Goal: Information Seeking & Learning: Learn about a topic

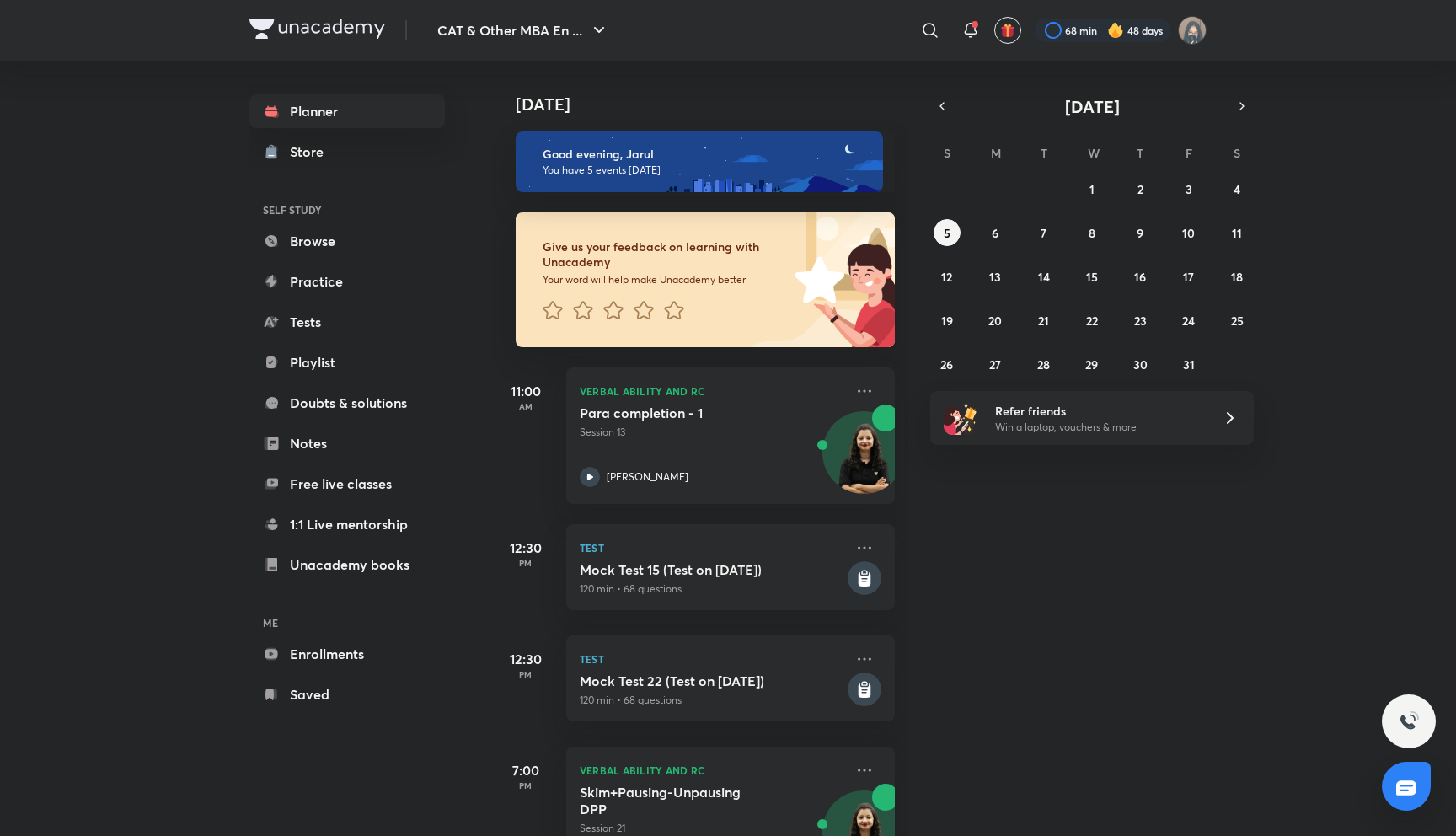
click at [109, 102] on div "CAT & Other MBA En ... ​ 68 min 48 days Planner Store SELF STUDY Browse Practic…" at bounding box center [728, 418] width 1456 height 836
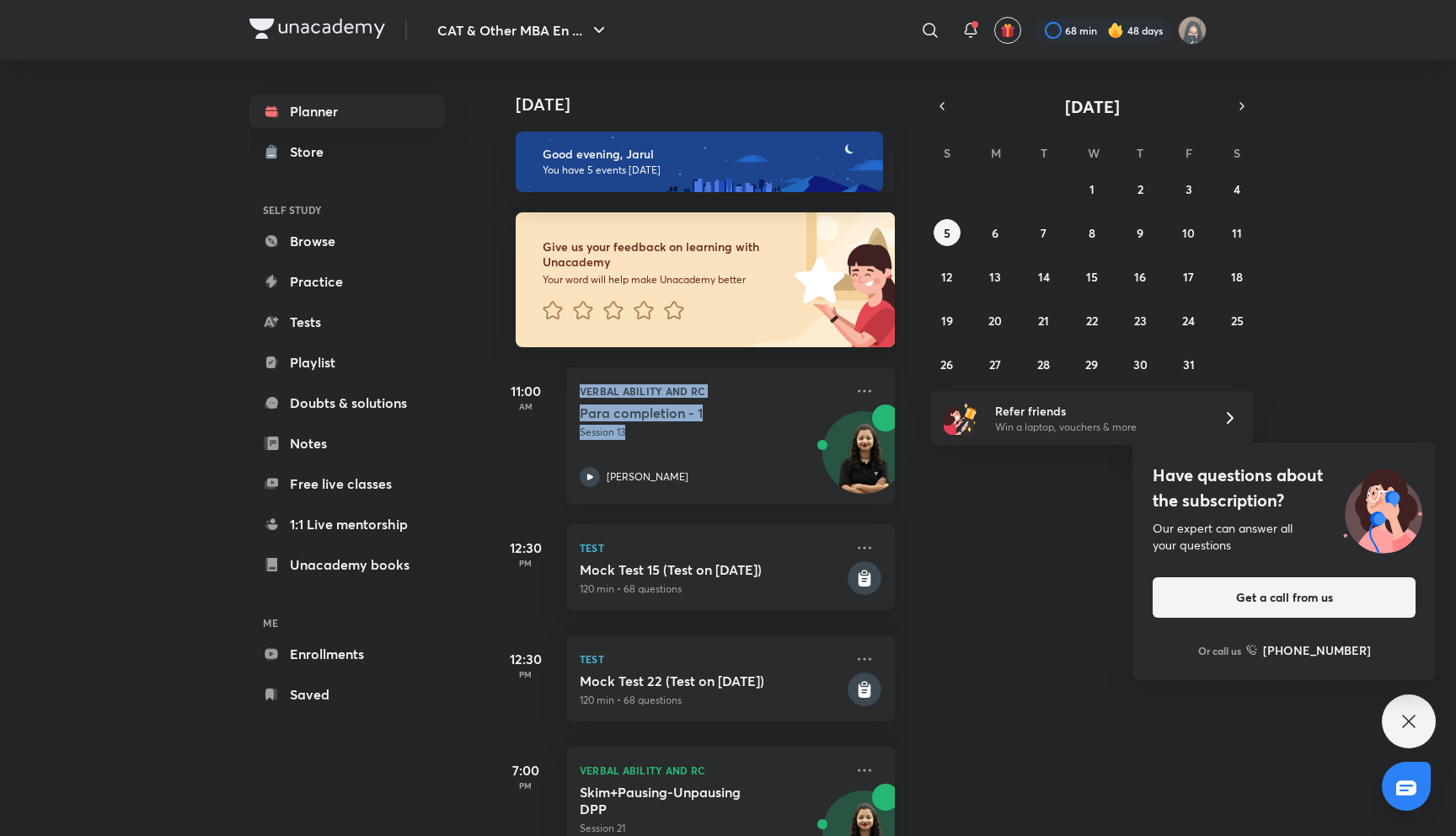
drag, startPoint x: 754, startPoint y: 255, endPoint x: 612, endPoint y: 373, distance: 184.6
click at [612, 374] on div "Verbal Ability and RC Para completion - 1 Session 13 Alpa Sharma" at bounding box center [730, 435] width 329 height 136
click at [99, 484] on div "CAT & Other MBA En ... ​ 68 min 48 days Planner Store SELF STUDY Browse Practic…" at bounding box center [728, 418] width 1456 height 836
click at [1420, 723] on div "Have questions about the subscription? Our expert can answer all your questions…" at bounding box center [1408, 722] width 54 height 54
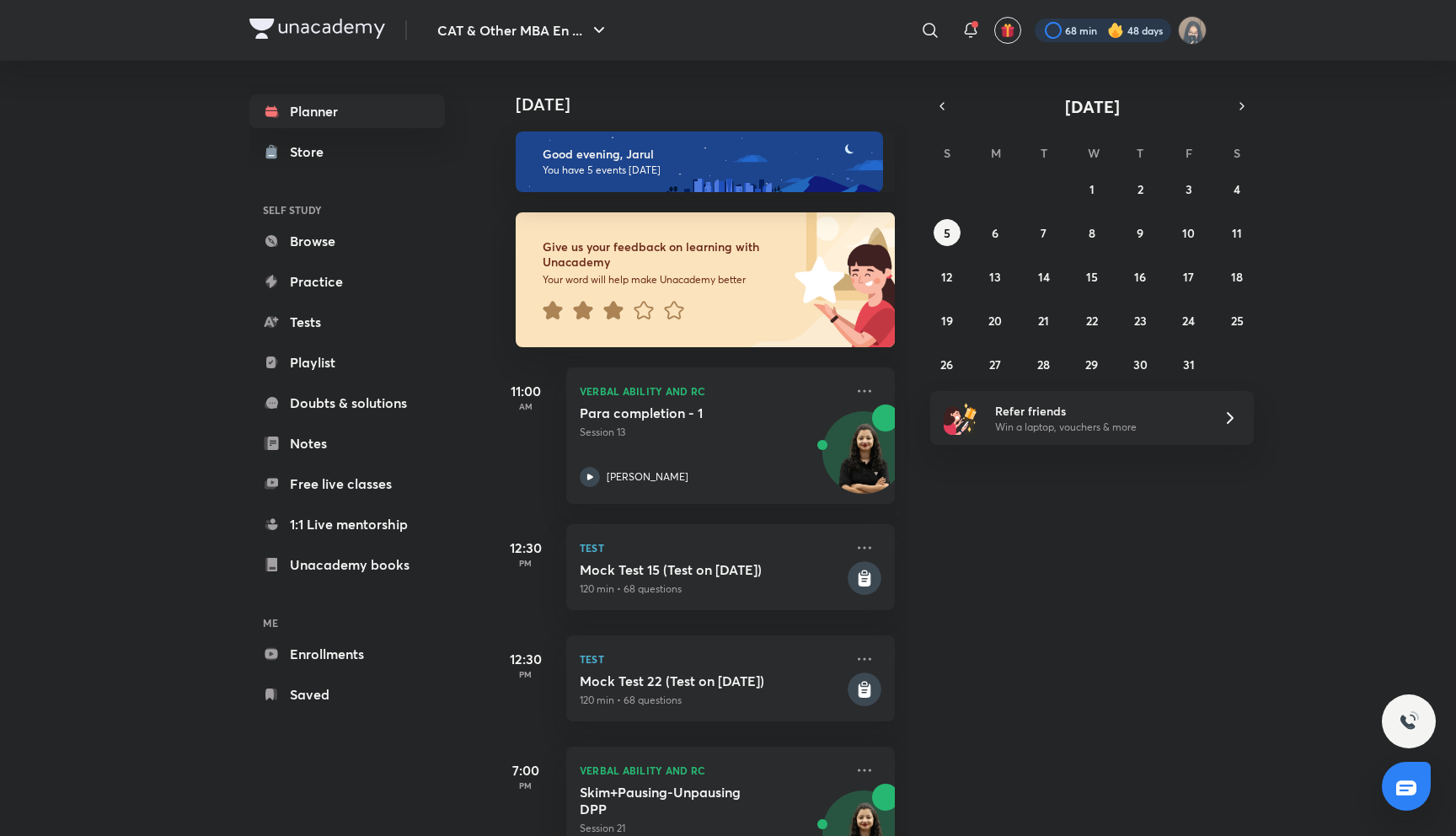
click at [1146, 36] on div at bounding box center [1102, 29] width 136 height 23
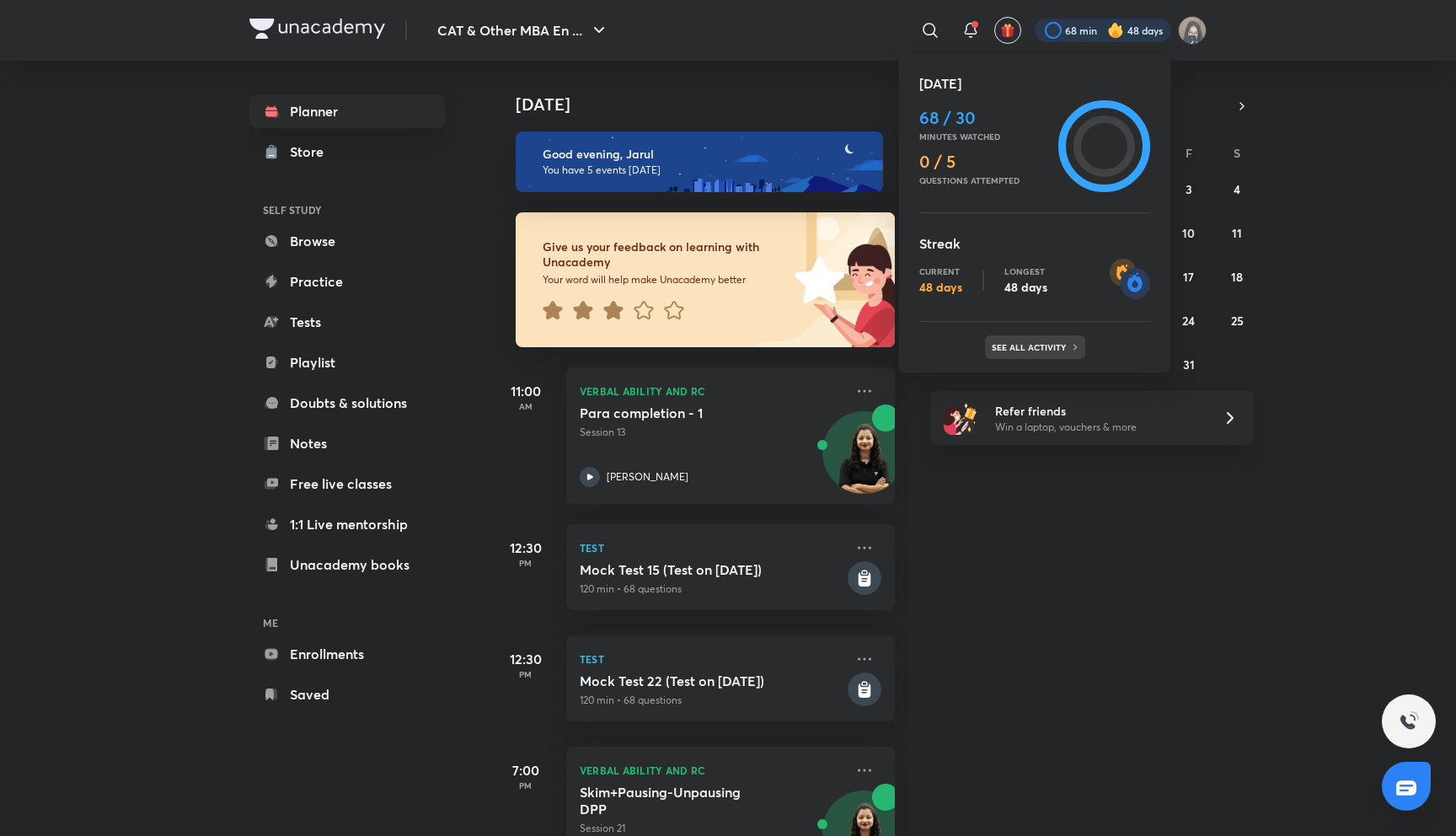
click at [1027, 344] on p "See all activity" at bounding box center [1031, 347] width 78 height 10
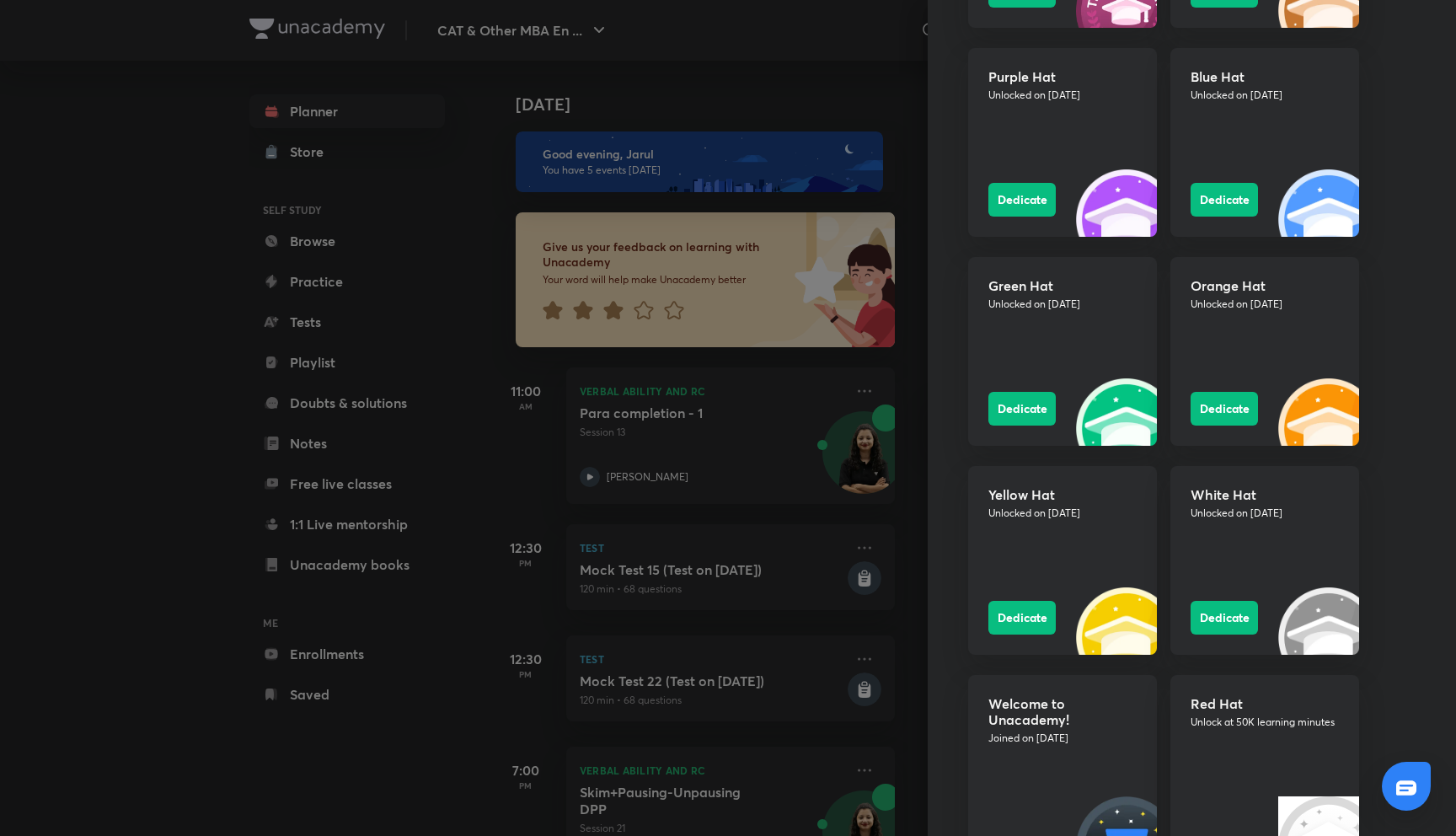
scroll to position [1802, 0]
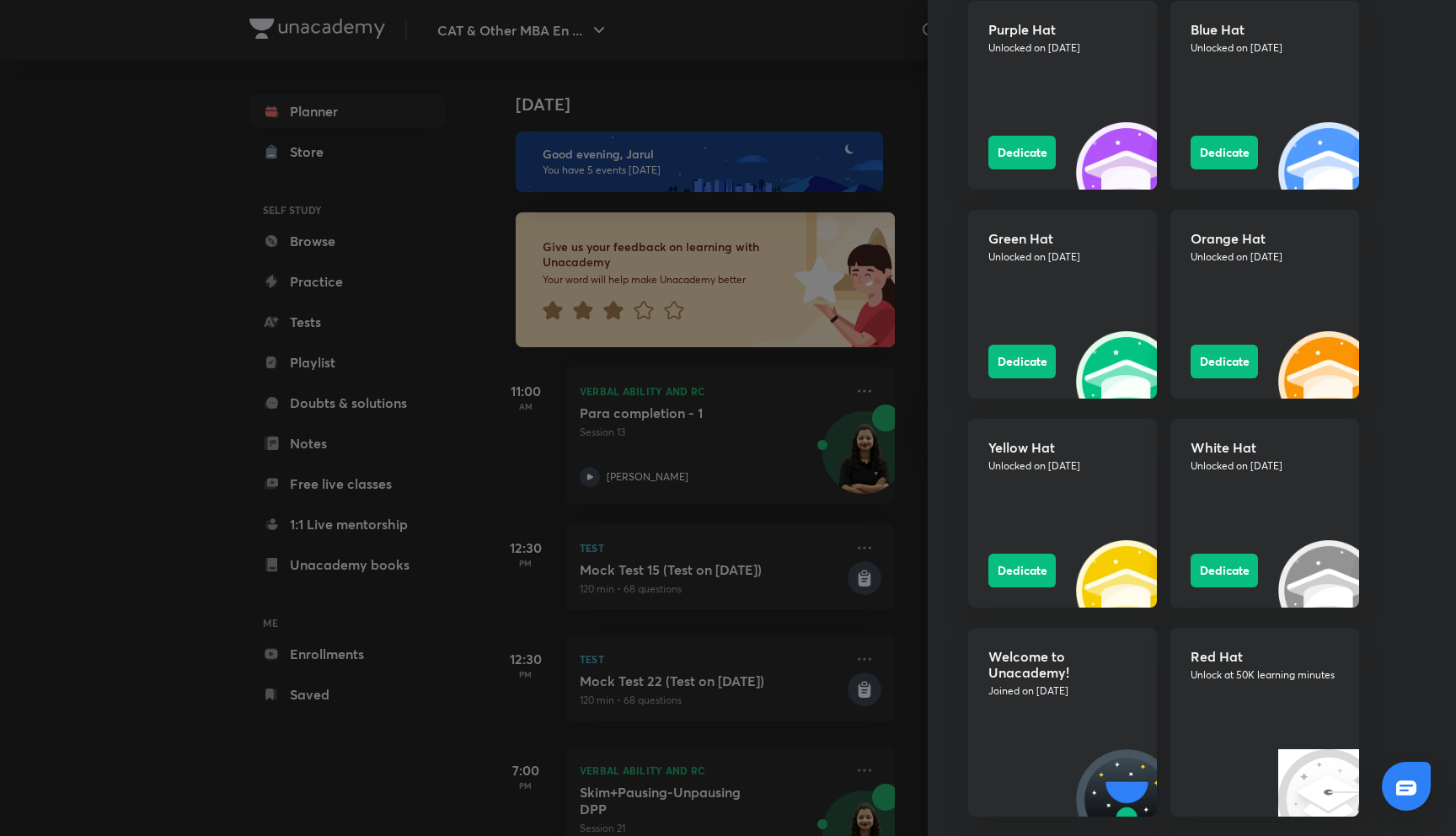
click at [961, 470] on div "Learning streak Watch 30 mins to achieve the daily goal Current 48 days Longest…" at bounding box center [1192, 418] width 528 height 836
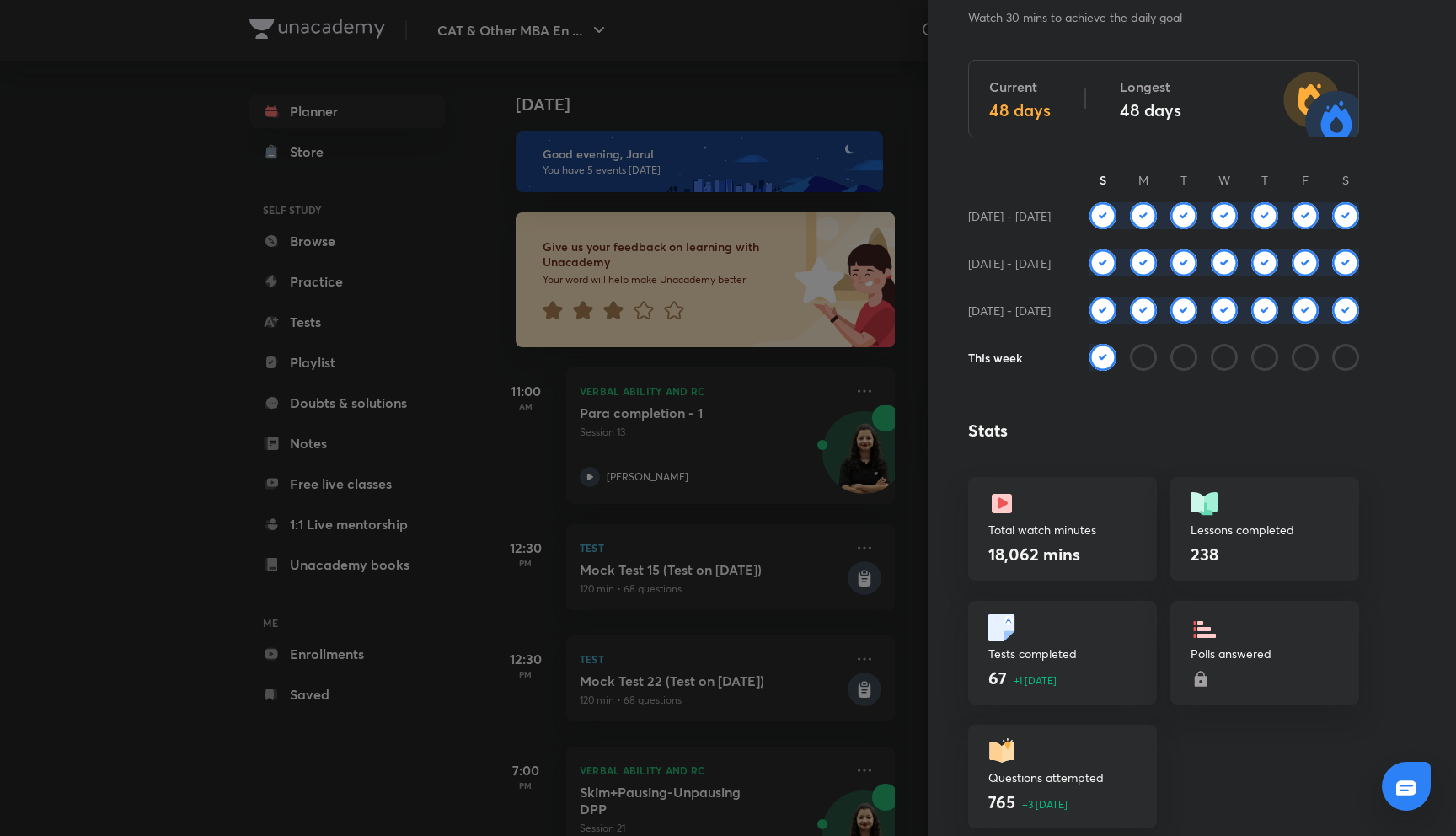
scroll to position [0, 0]
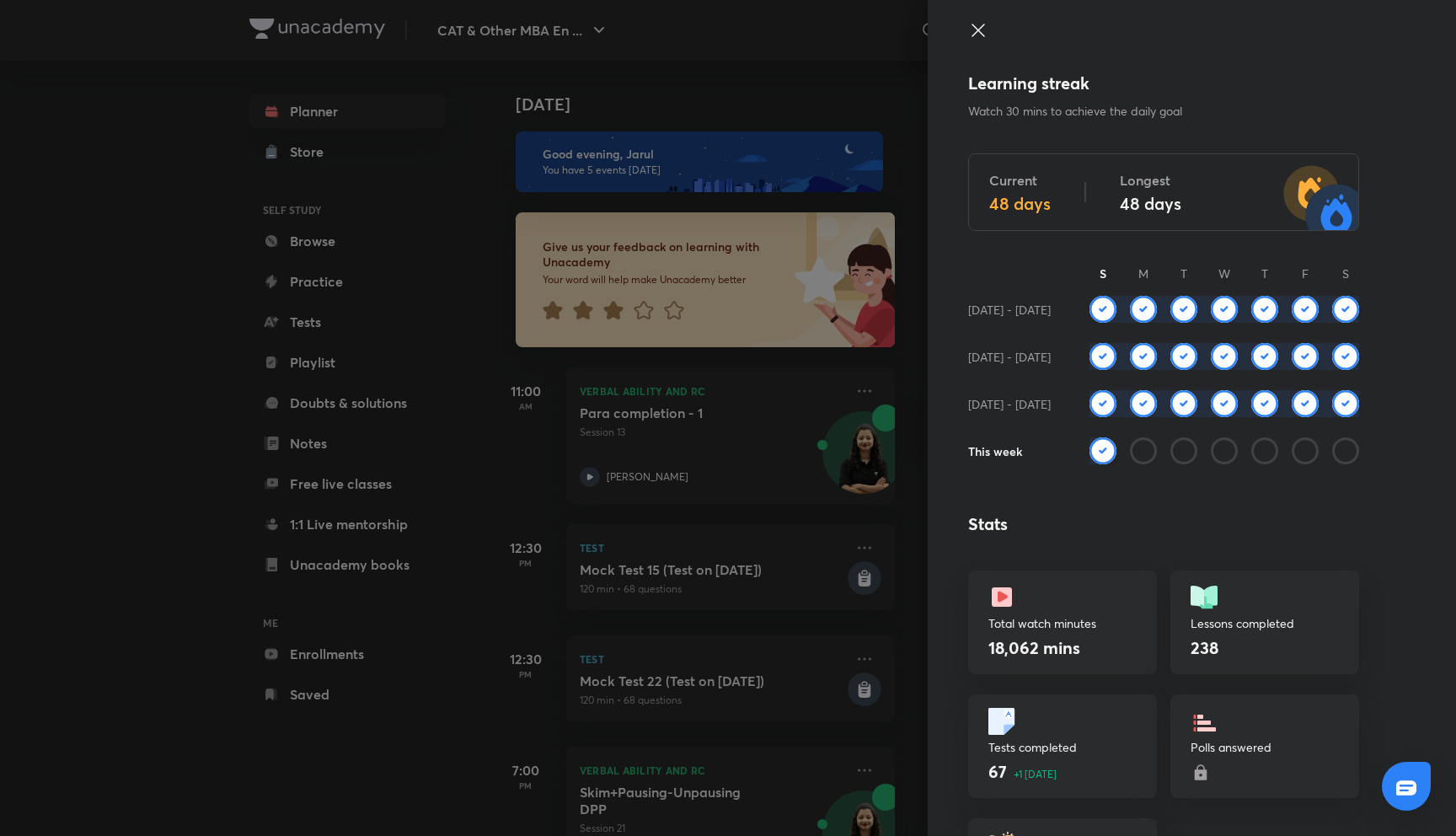
click at [983, 32] on icon at bounding box center [977, 29] width 20 height 20
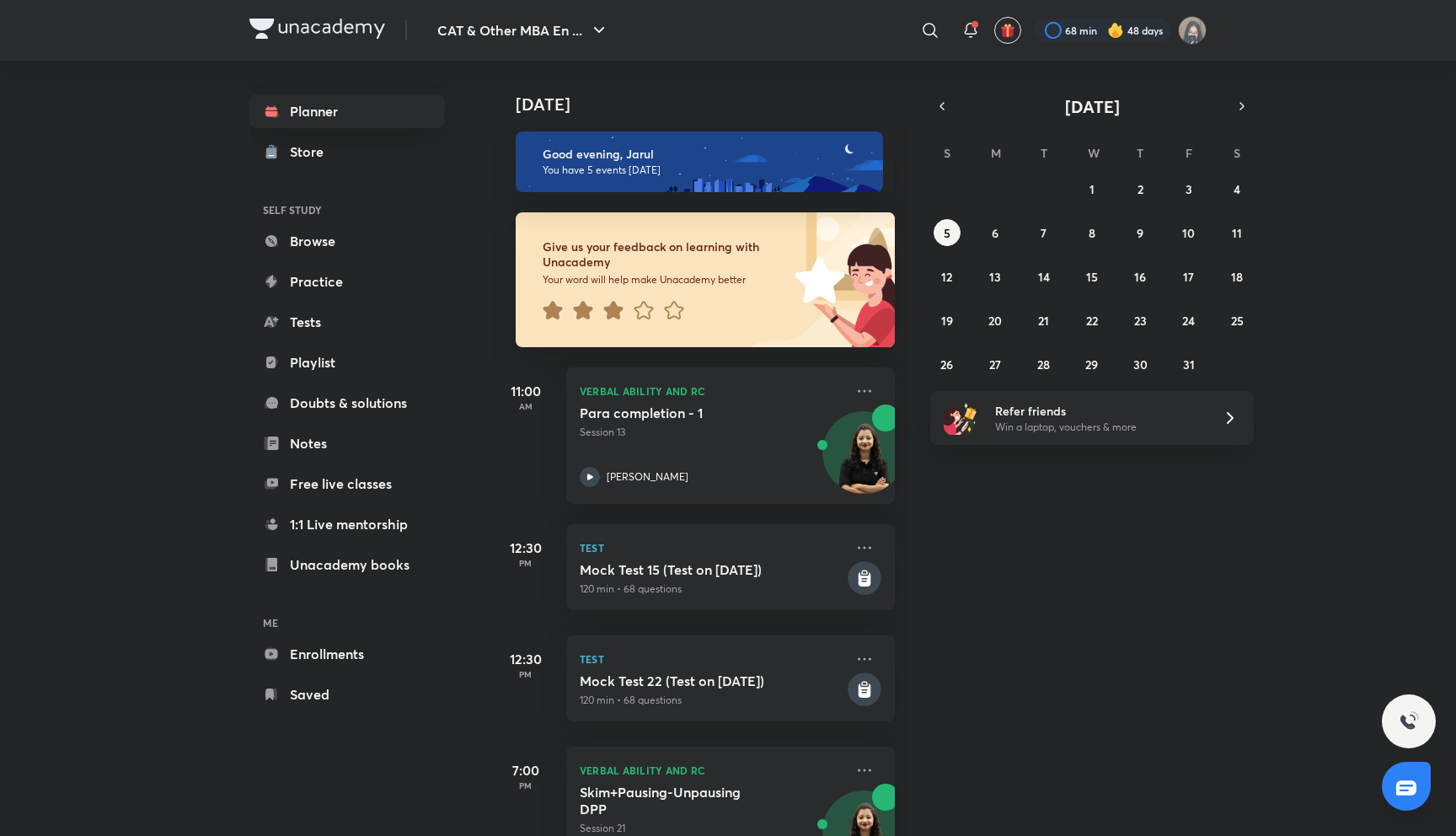
click at [983, 32] on div at bounding box center [970, 30] width 34 height 34
click at [968, 29] on icon at bounding box center [970, 29] width 20 height 20
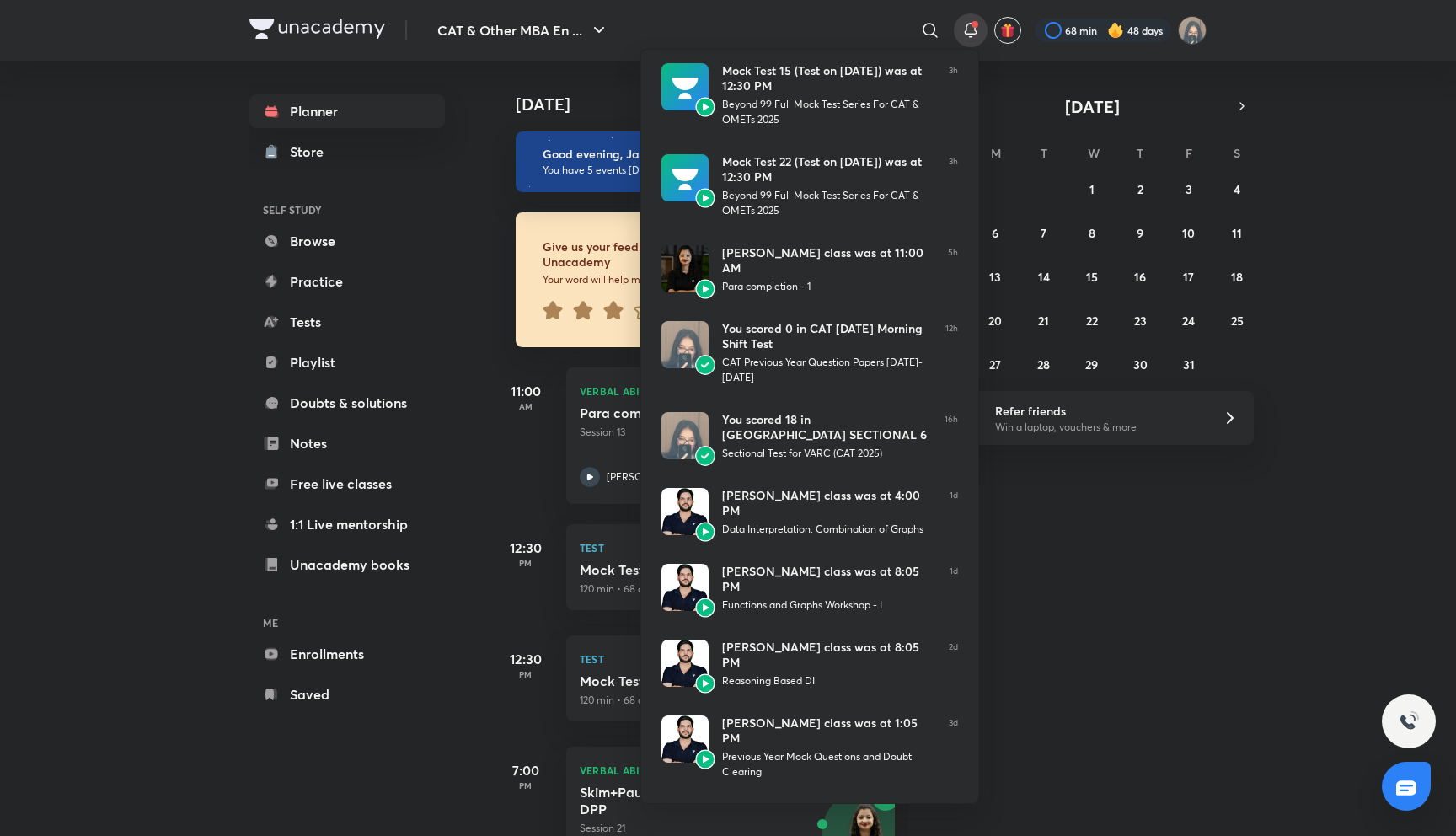
click at [968, 29] on div at bounding box center [728, 418] width 1456 height 836
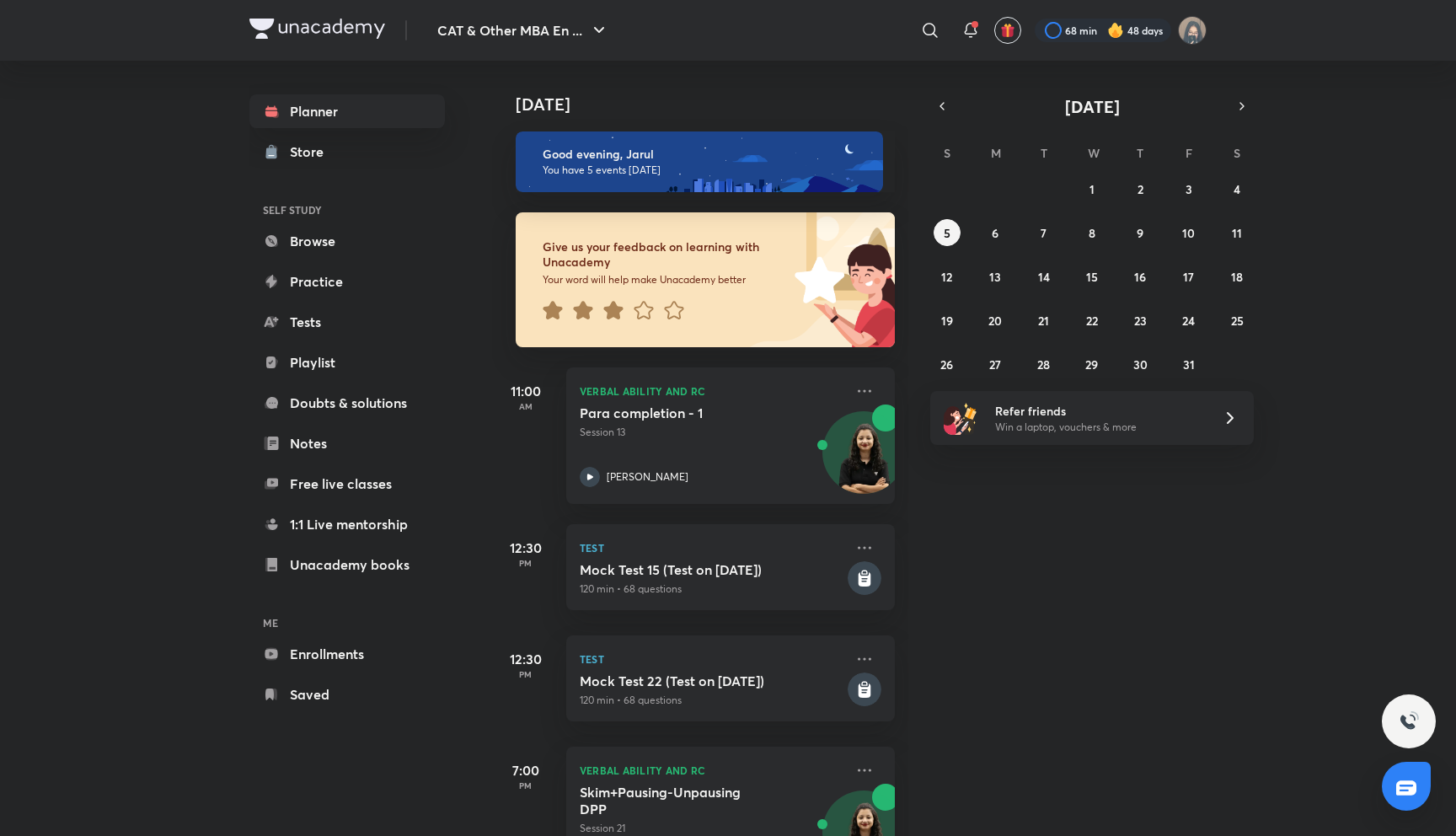
click at [820, 83] on div "[DATE]" at bounding box center [702, 88] width 420 height 54
click at [480, 327] on div "Planner Store SELF STUDY Browse Practice Tests Playlist Doubts & solutions Note…" at bounding box center [728, 448] width 957 height 775
click at [988, 233] on button "6" at bounding box center [995, 232] width 27 height 27
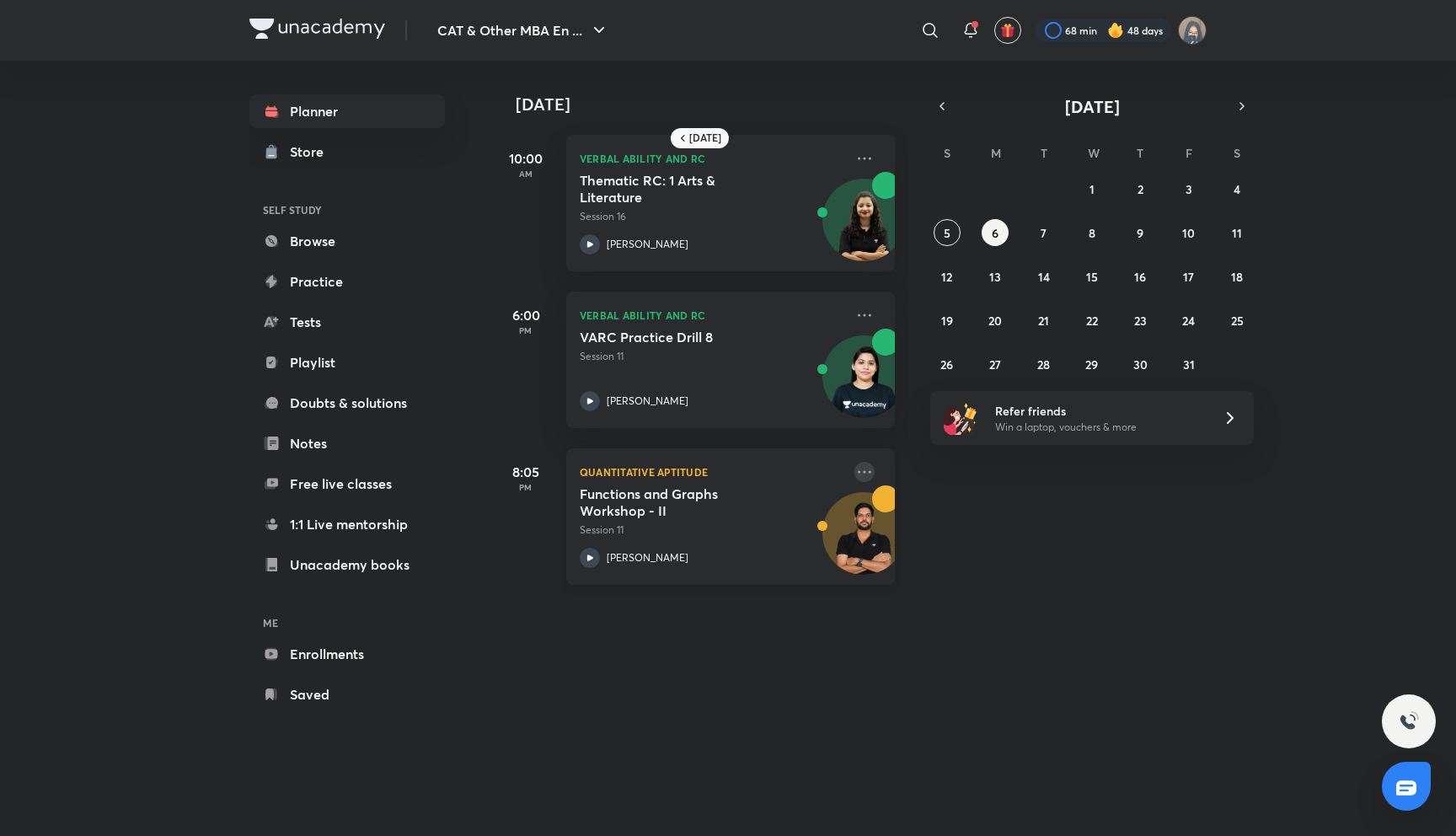
click at [866, 476] on icon at bounding box center [864, 471] width 20 height 20
click at [957, 519] on li "View educator" at bounding box center [983, 509] width 166 height 38
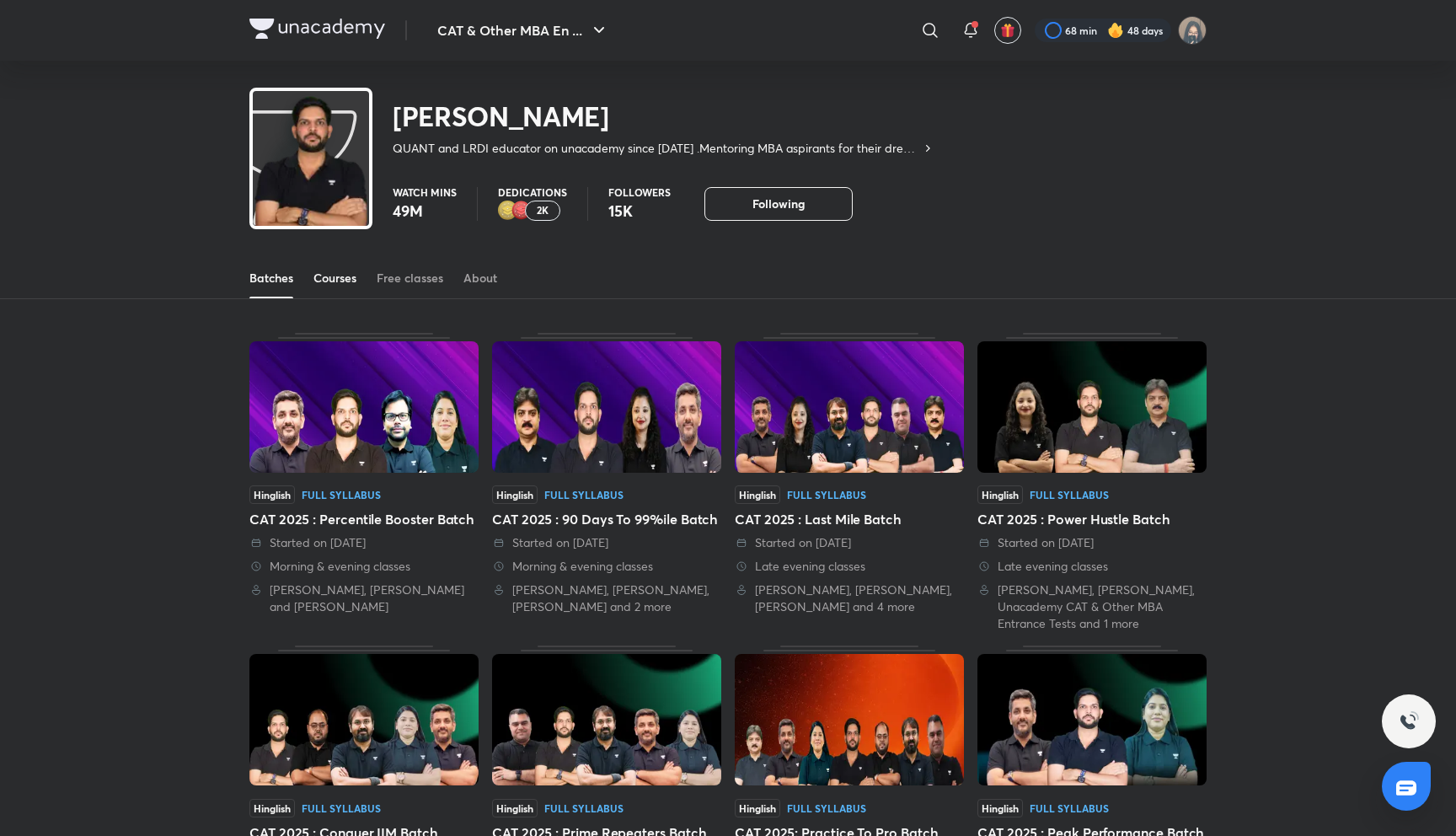
click at [356, 276] on div "Courses" at bounding box center [335, 278] width 43 height 16
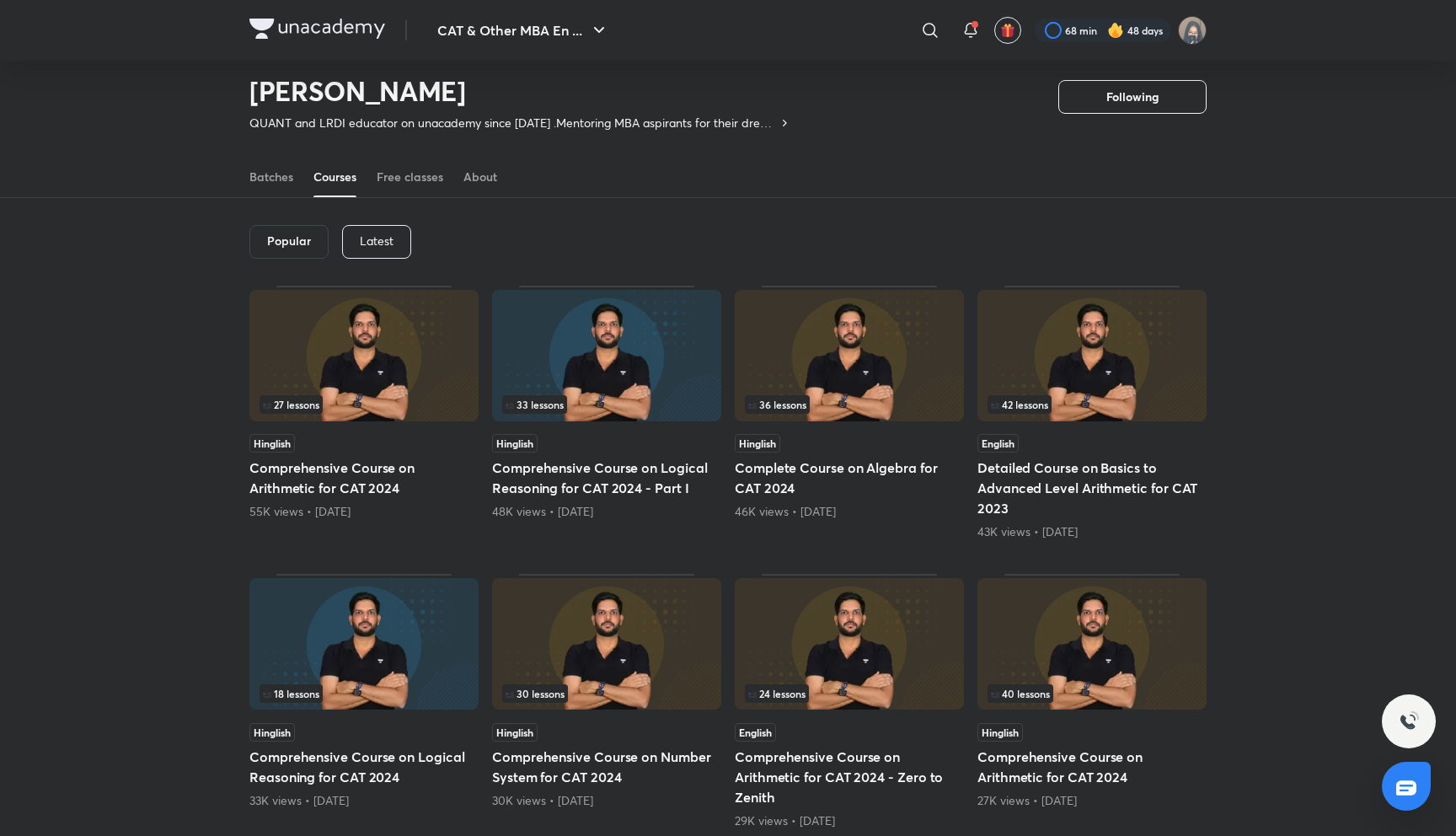
scroll to position [7, 0]
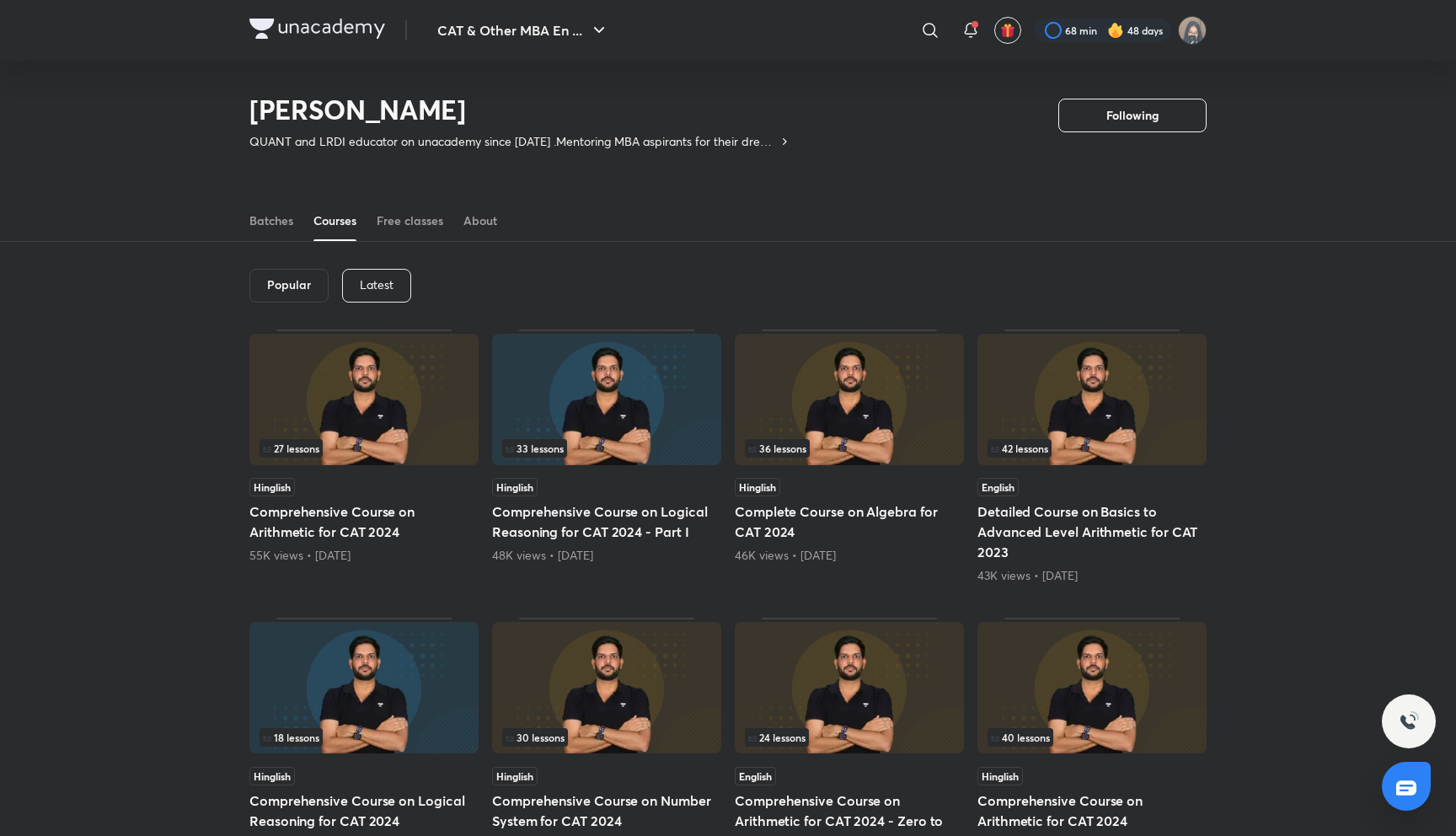
click at [388, 279] on p "Latest" at bounding box center [376, 285] width 34 height 14
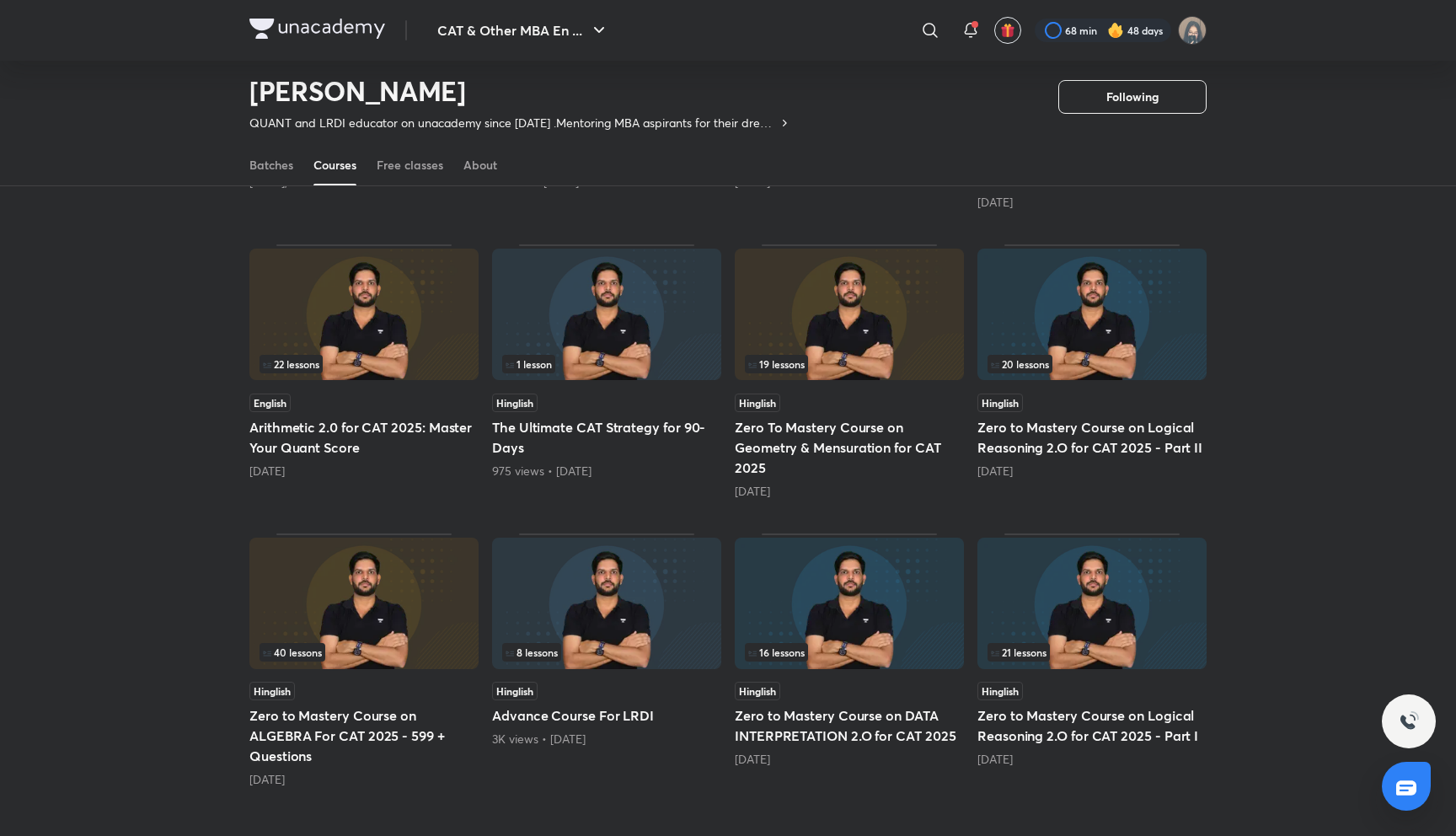
scroll to position [381, 0]
click at [784, 429] on h5 "Zero To Mastery Course on Geometry & Mensuration for CAT 2025" at bounding box center [849, 447] width 229 height 61
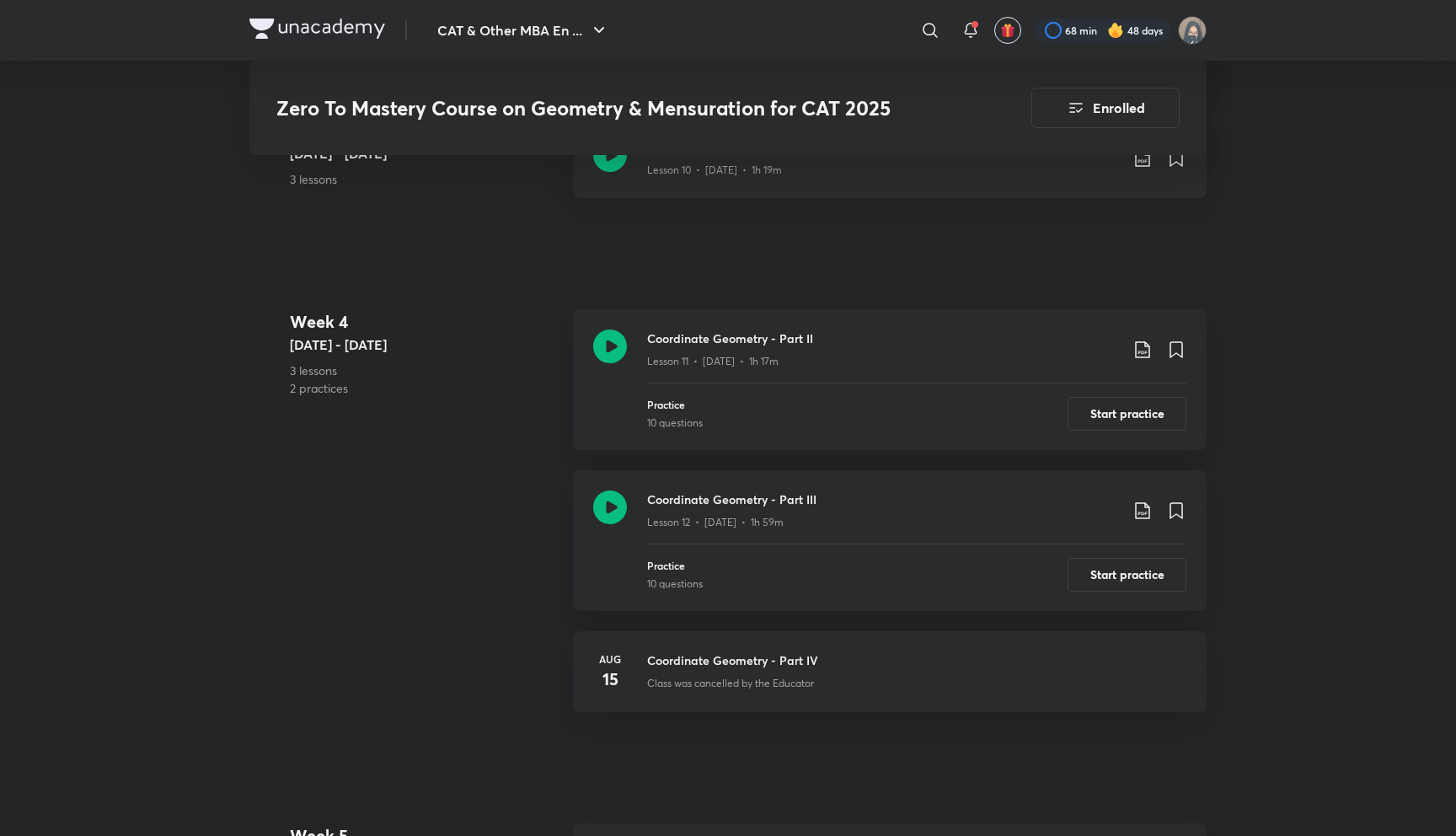
scroll to position [2217, 0]
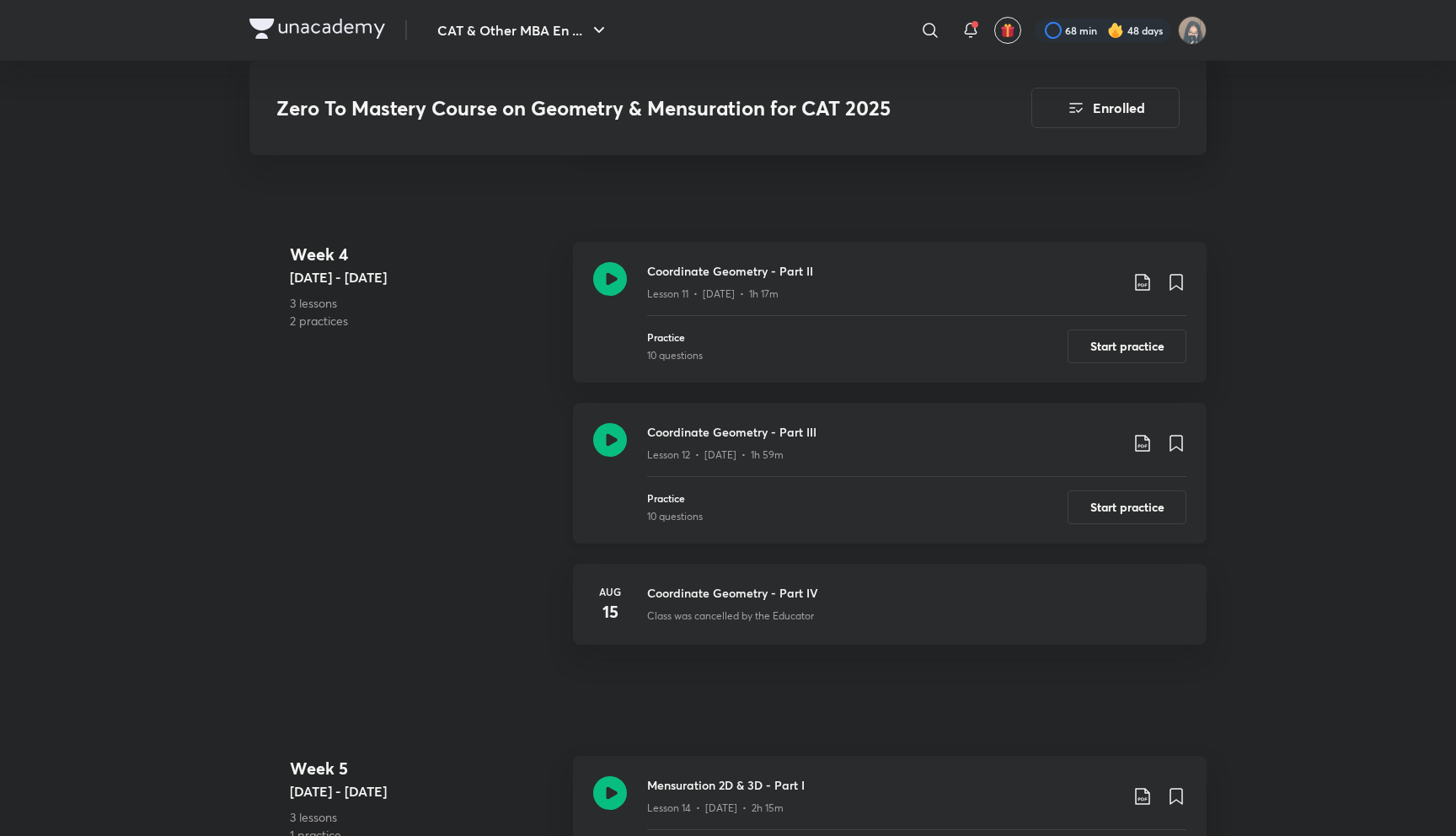
click at [1137, 440] on icon at bounding box center [1142, 442] width 20 height 20
click at [1042, 527] on p "With annotation" at bounding box center [1015, 532] width 87 height 17
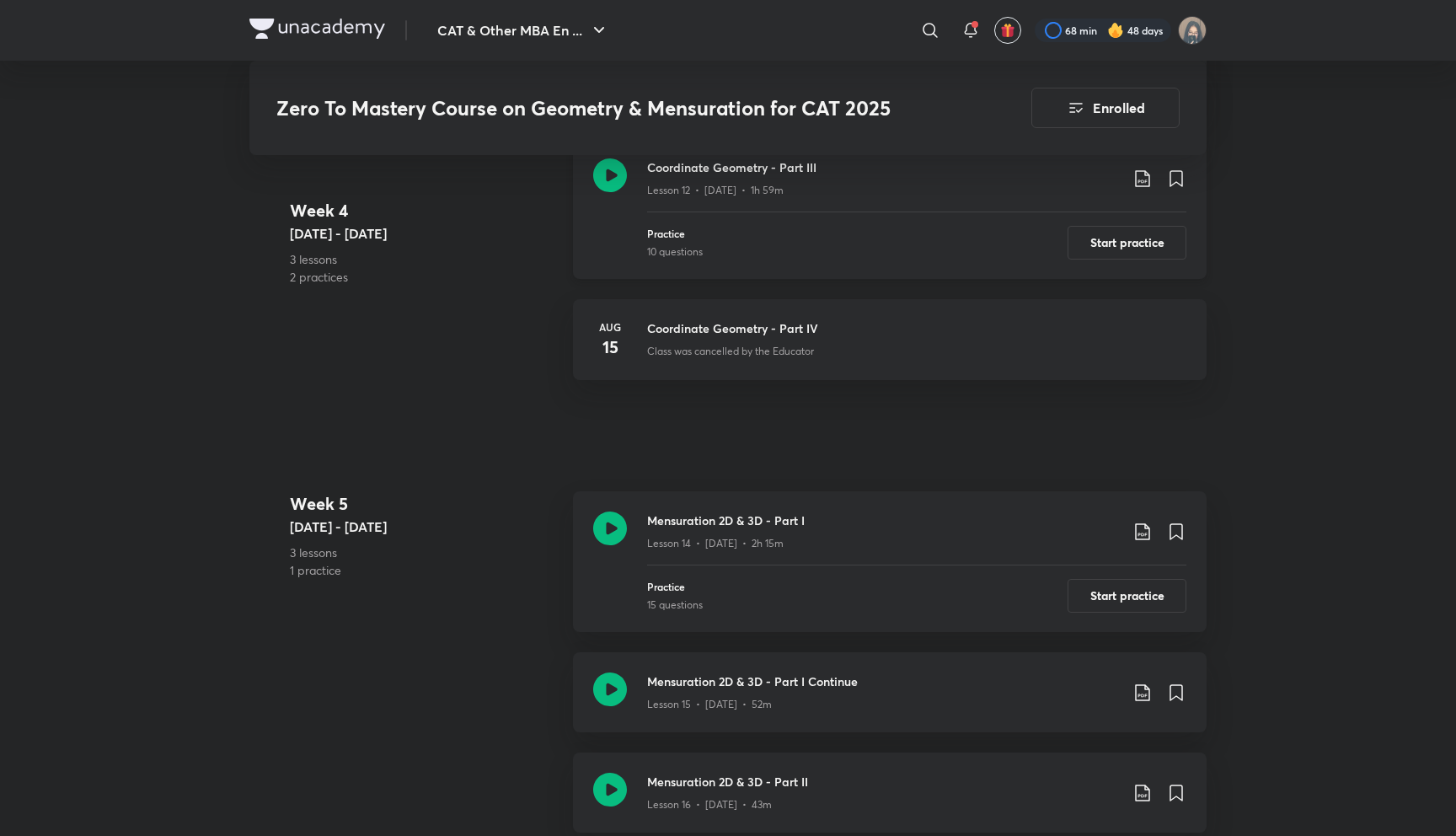
scroll to position [2485, 0]
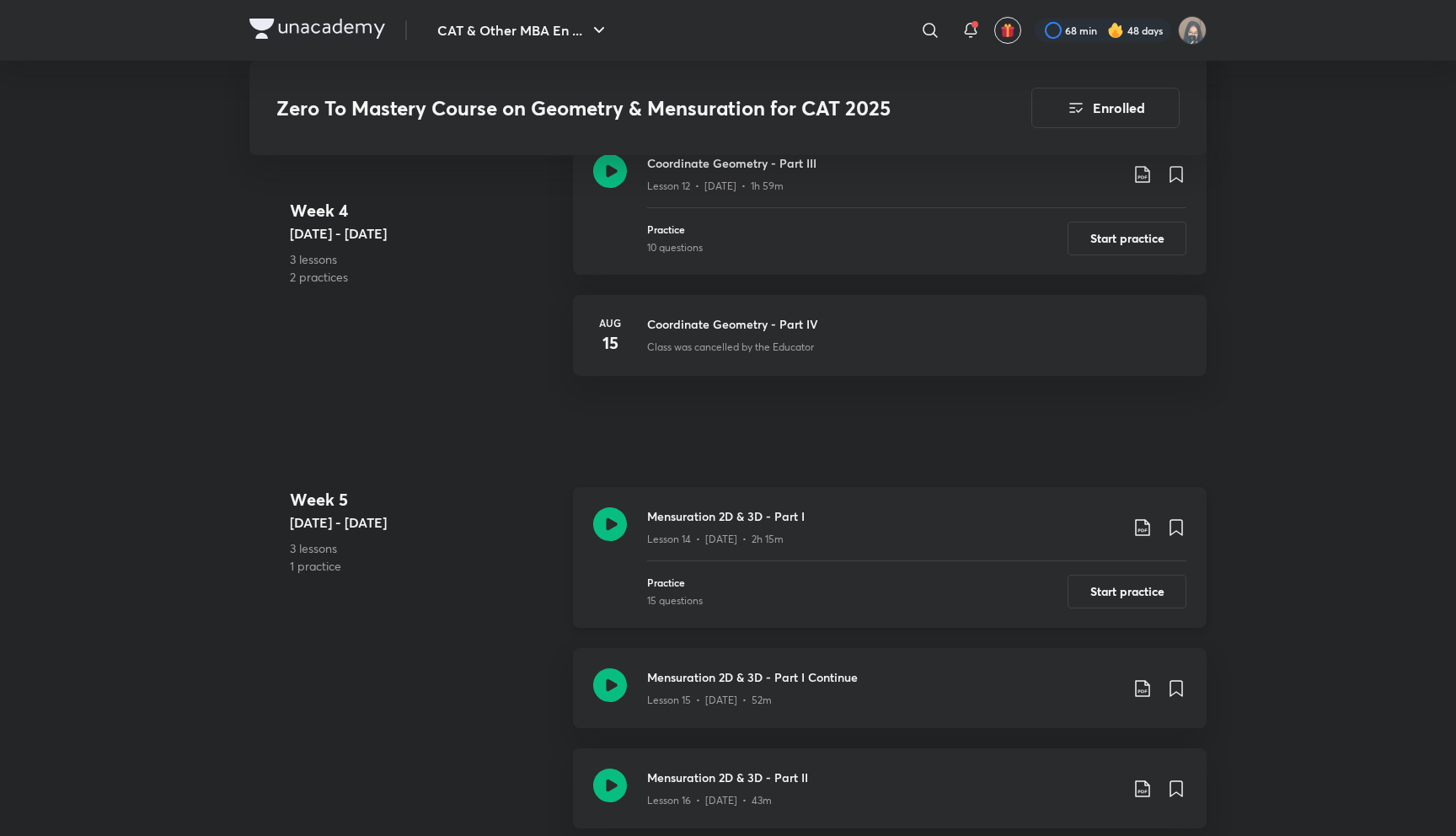
click at [1146, 520] on icon at bounding box center [1142, 527] width 20 height 20
click at [1044, 609] on p "With annotation" at bounding box center [1015, 617] width 87 height 17
click at [1140, 690] on icon at bounding box center [1142, 688] width 20 height 20
click at [1025, 764] on li "With annotation" at bounding box center [1055, 776] width 193 height 31
click at [1025, 777] on p "With annotation" at bounding box center [1015, 776] width 87 height 17
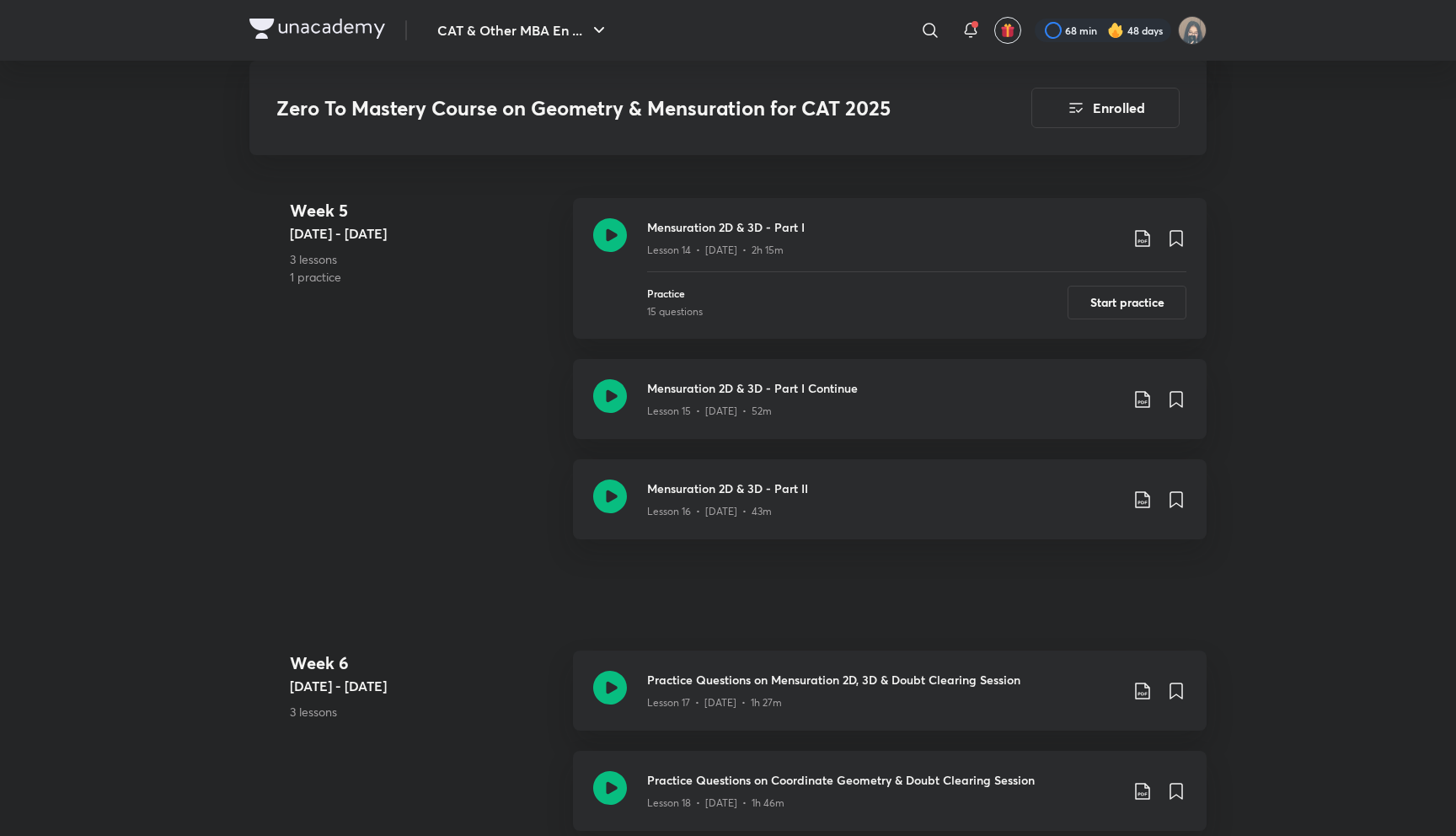
scroll to position [2777, 0]
click at [1141, 492] on icon at bounding box center [1142, 497] width 20 height 20
click at [1030, 588] on p "With annotation" at bounding box center [1015, 587] width 87 height 17
click at [1143, 694] on icon at bounding box center [1142, 688] width 20 height 20
click at [1033, 780] on p "With annotation" at bounding box center [1015, 776] width 87 height 17
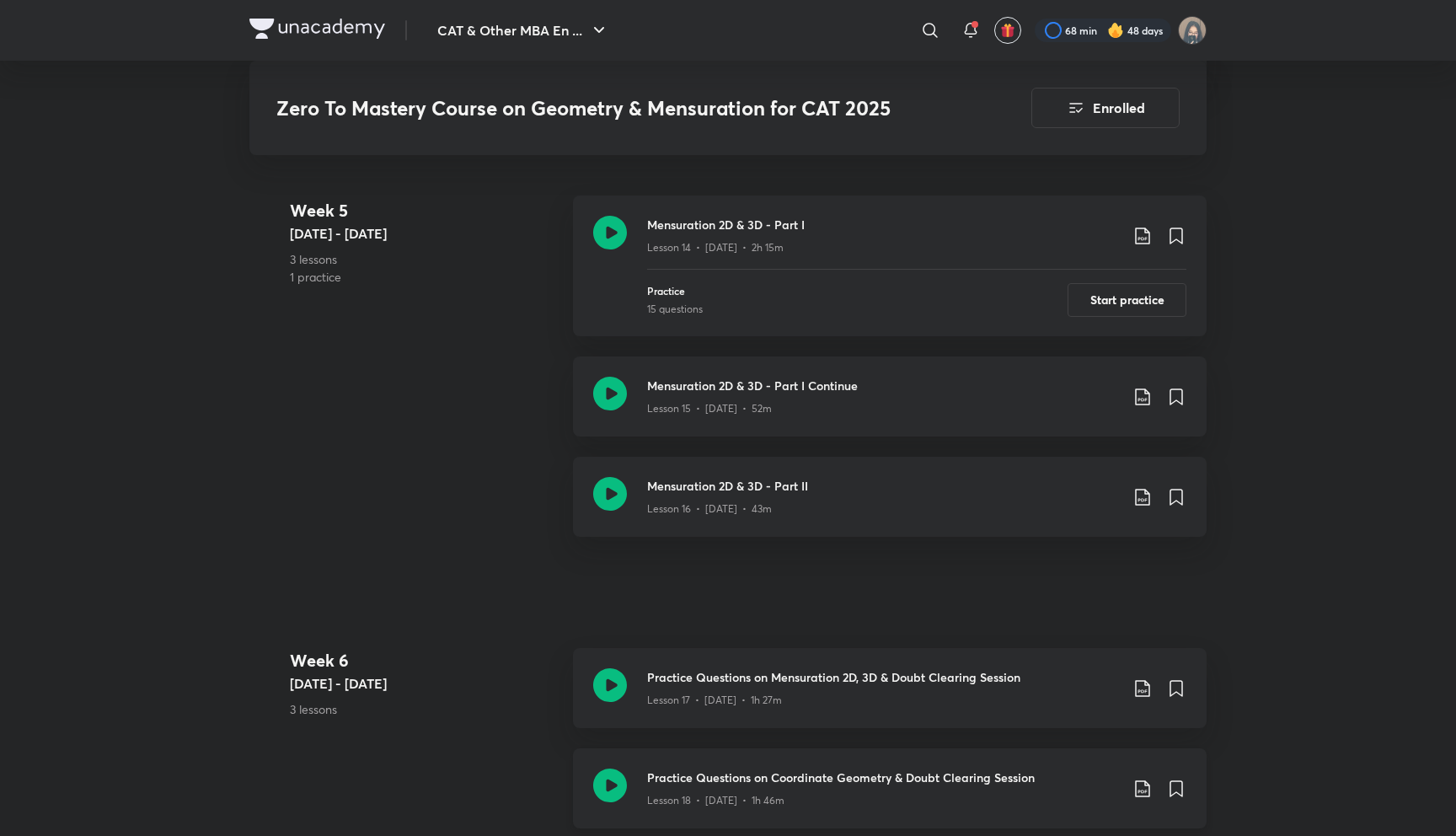
click at [1145, 787] on icon at bounding box center [1142, 788] width 20 height 20
click at [1045, 779] on p "With annotation" at bounding box center [1015, 776] width 87 height 17
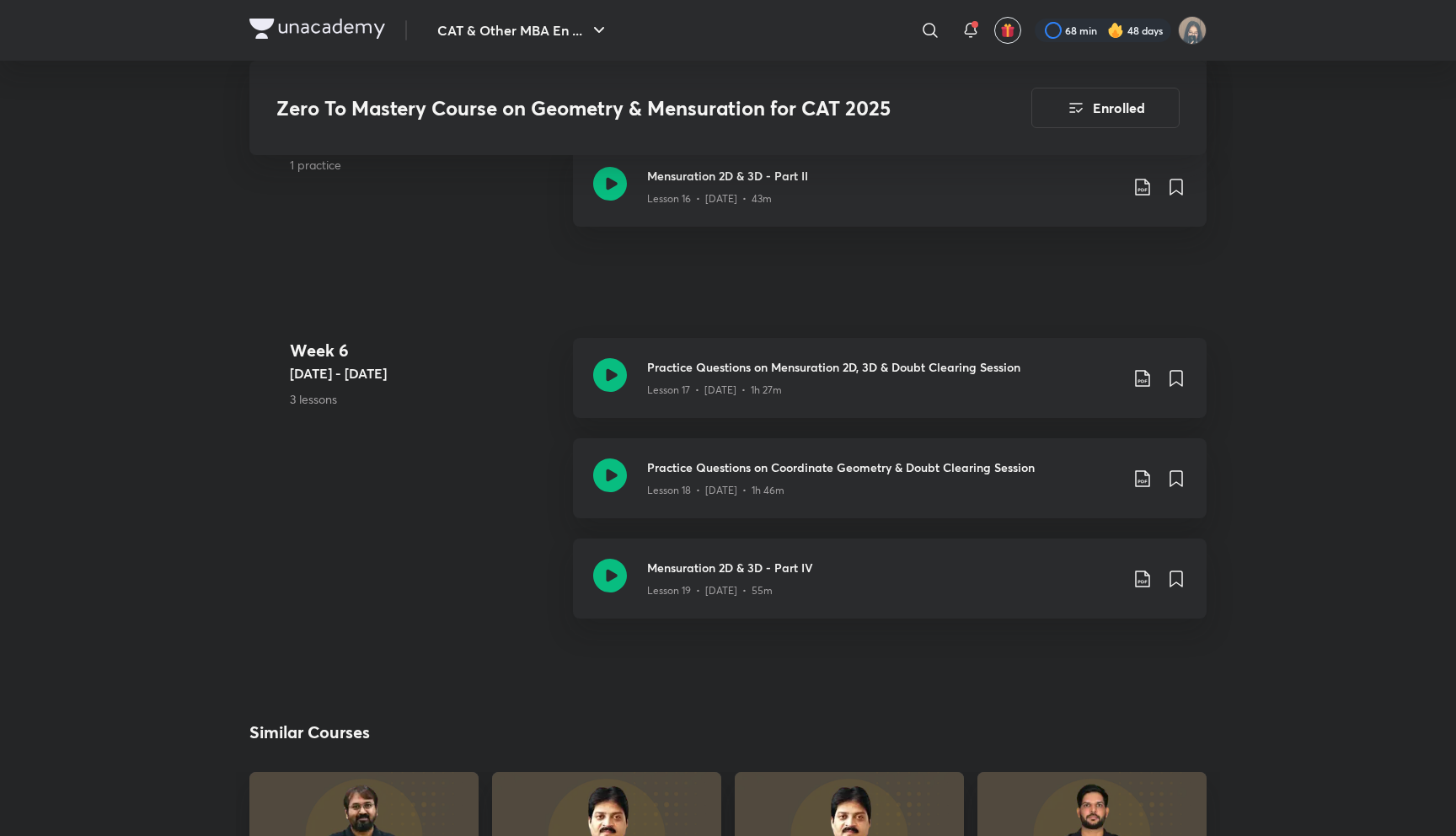
scroll to position [3129, 0]
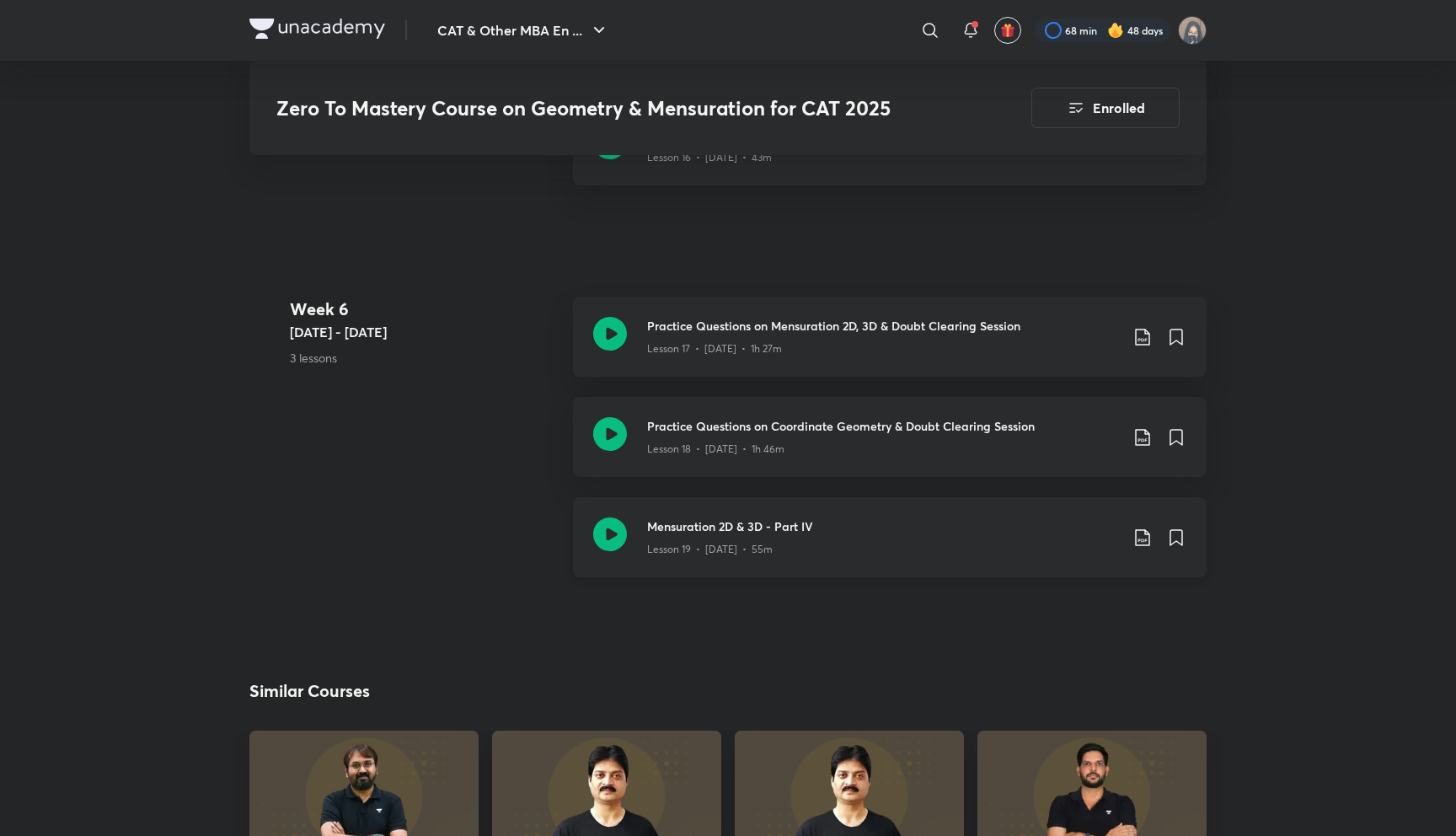
click at [1139, 534] on icon at bounding box center [1142, 537] width 20 height 20
click at [1008, 631] on p "With annotation" at bounding box center [1015, 626] width 87 height 17
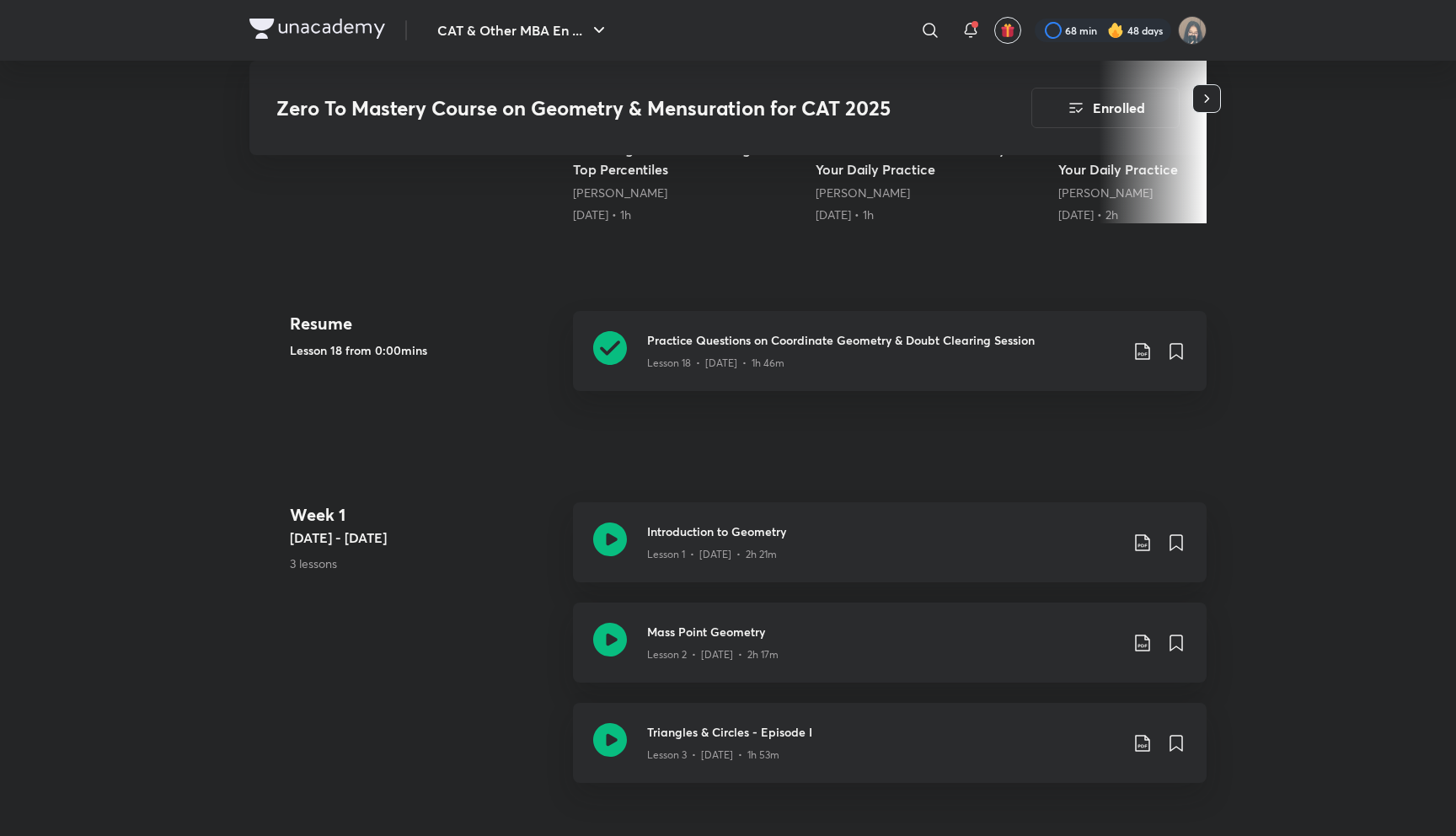
scroll to position [0, 0]
